Goal: Check status: Check status

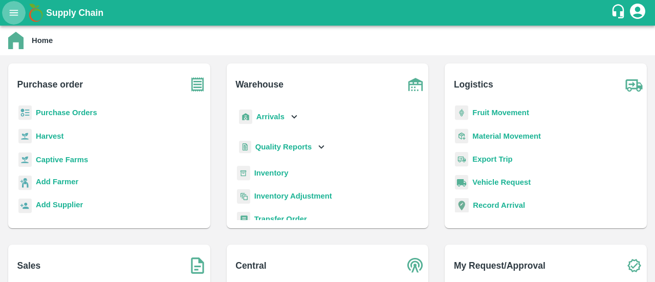
click at [11, 13] on icon "open drawer" at bounding box center [14, 13] width 9 height 6
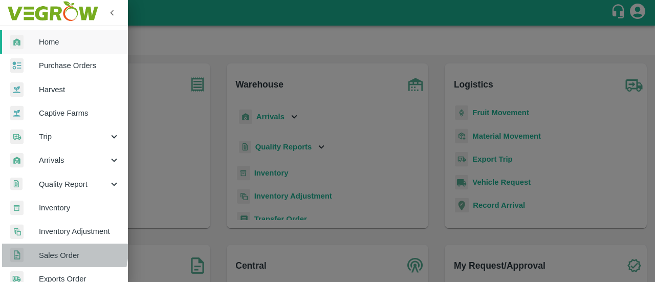
click at [52, 250] on span "Sales Order" at bounding box center [79, 255] width 81 height 11
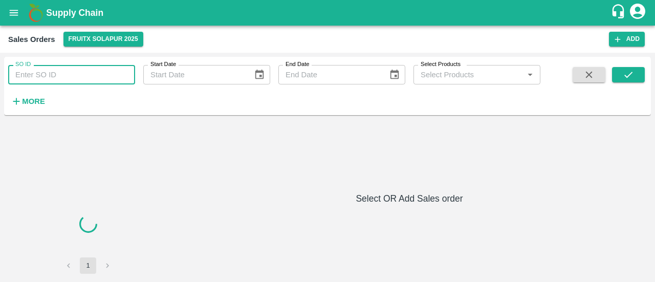
click at [59, 79] on input "SO ID" at bounding box center [71, 74] width 127 height 19
paste input "603569"
type input "603569"
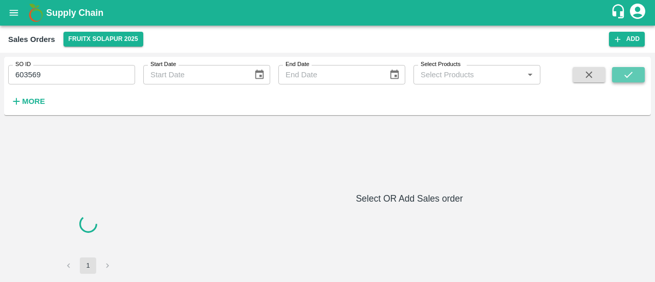
click at [621, 77] on button "submit" at bounding box center [628, 74] width 33 height 15
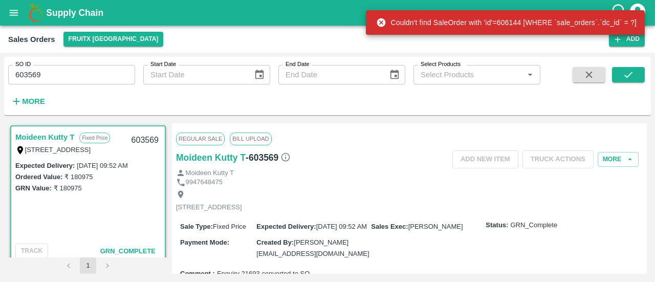
click at [52, 134] on link "Moideen Kutty T" at bounding box center [44, 136] width 59 height 13
